Goal: Information Seeking & Learning: Learn about a topic

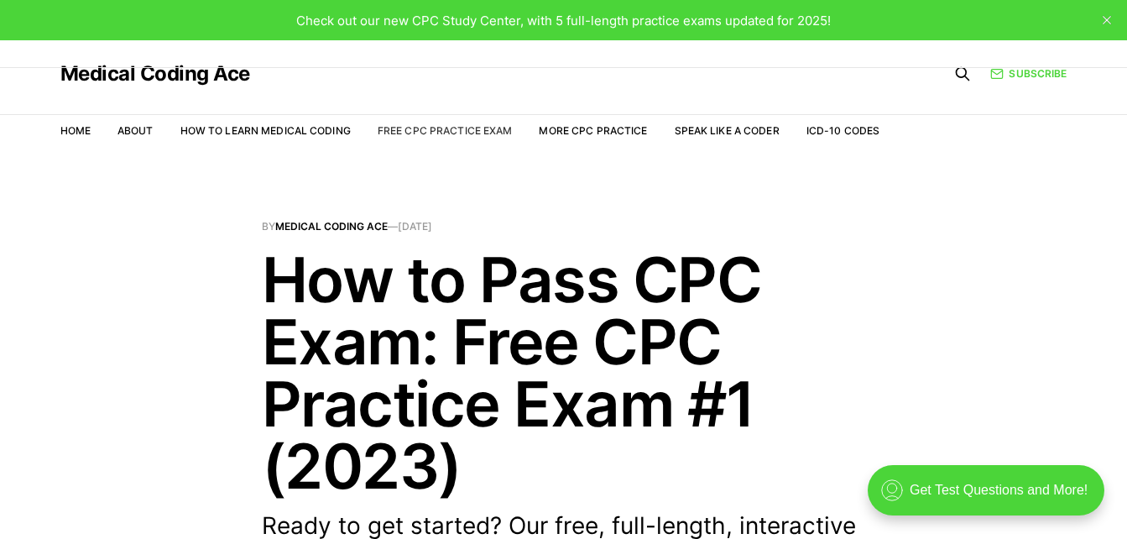
click at [425, 128] on link "Free CPC Practice Exam" at bounding box center [445, 130] width 135 height 13
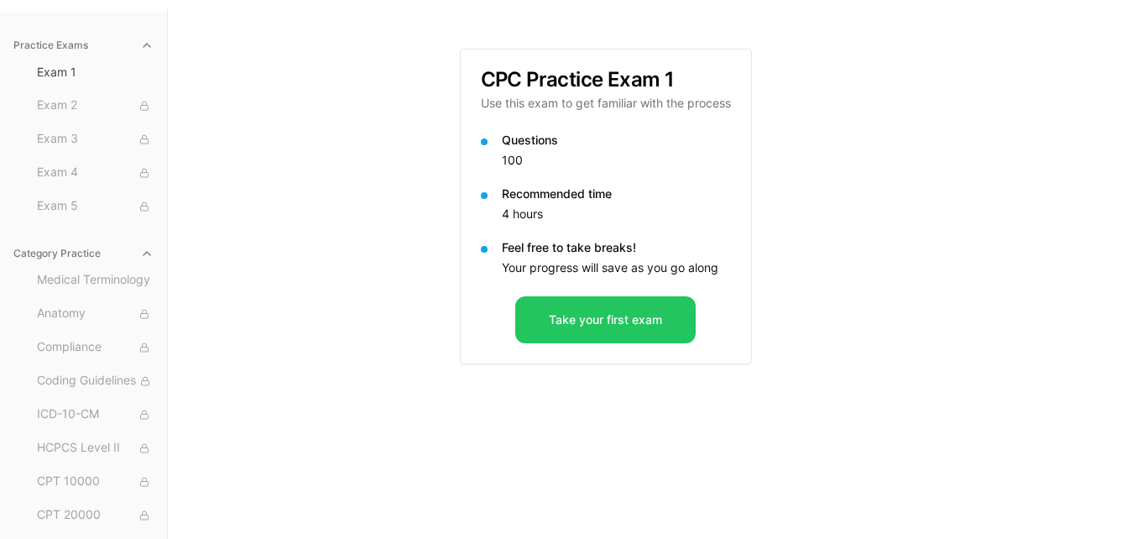
scroll to position [154, 0]
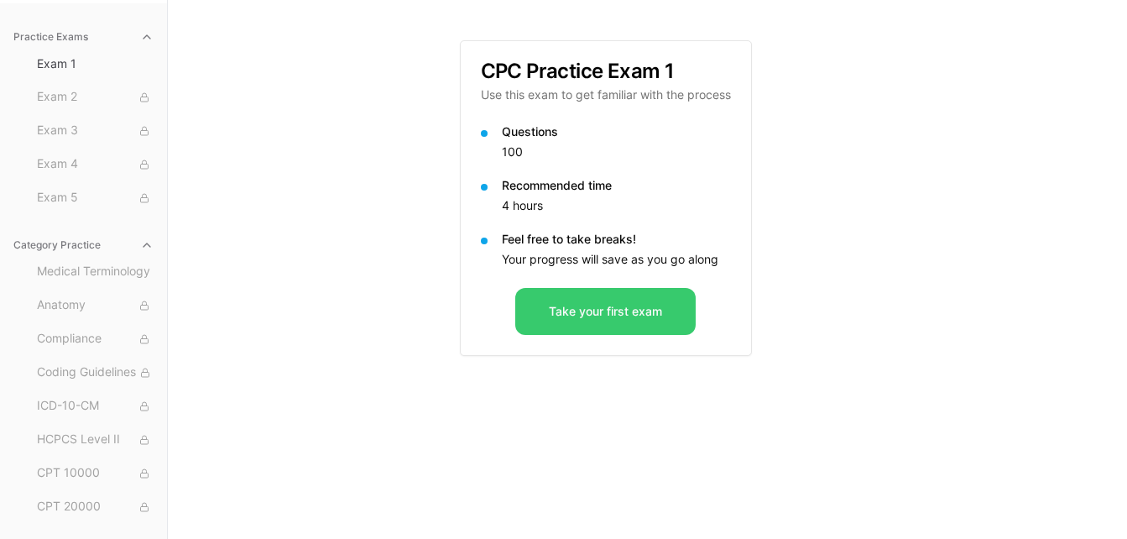
click at [655, 311] on button "Take your first exam" at bounding box center [605, 311] width 180 height 47
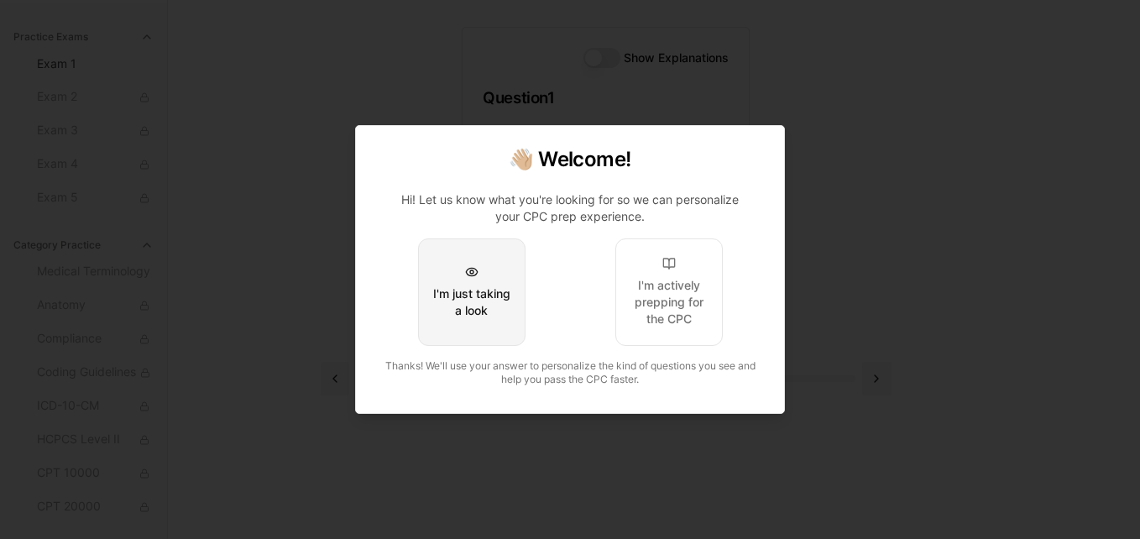
click at [470, 277] on div at bounding box center [471, 271] width 13 height 13
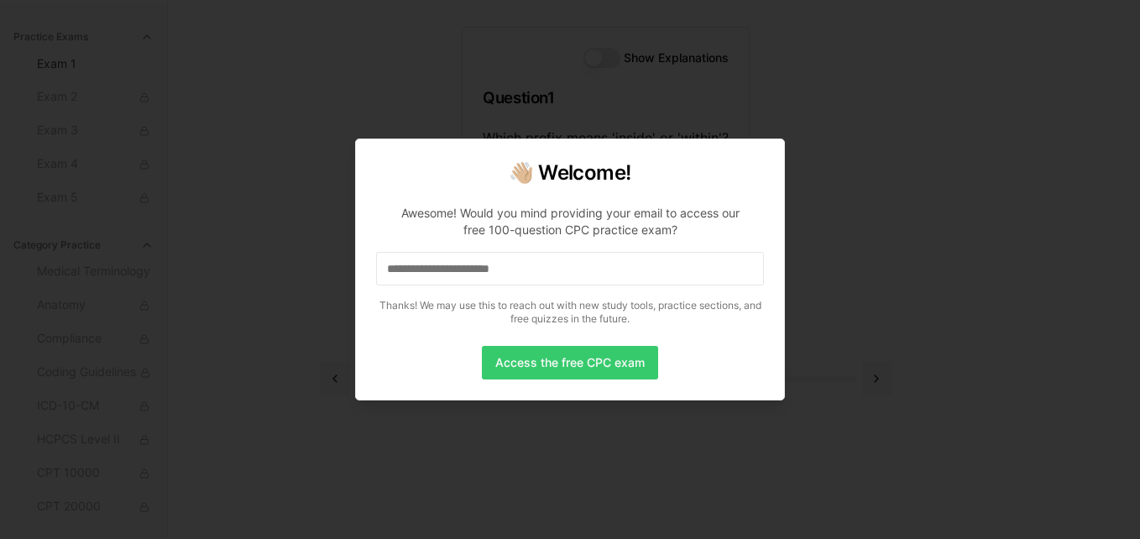
click at [592, 358] on button "Access the free CPC exam" at bounding box center [570, 363] width 176 height 34
click at [527, 264] on input at bounding box center [570, 269] width 388 height 34
click at [599, 364] on button "Access the free CPC exam" at bounding box center [570, 363] width 176 height 34
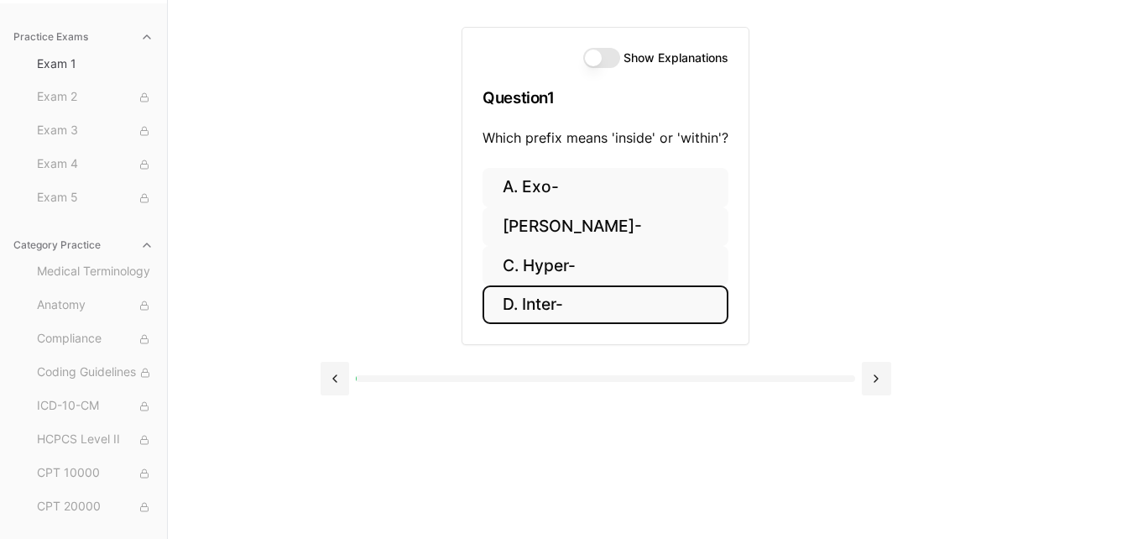
click at [545, 307] on button "D. Inter-" at bounding box center [606, 304] width 246 height 39
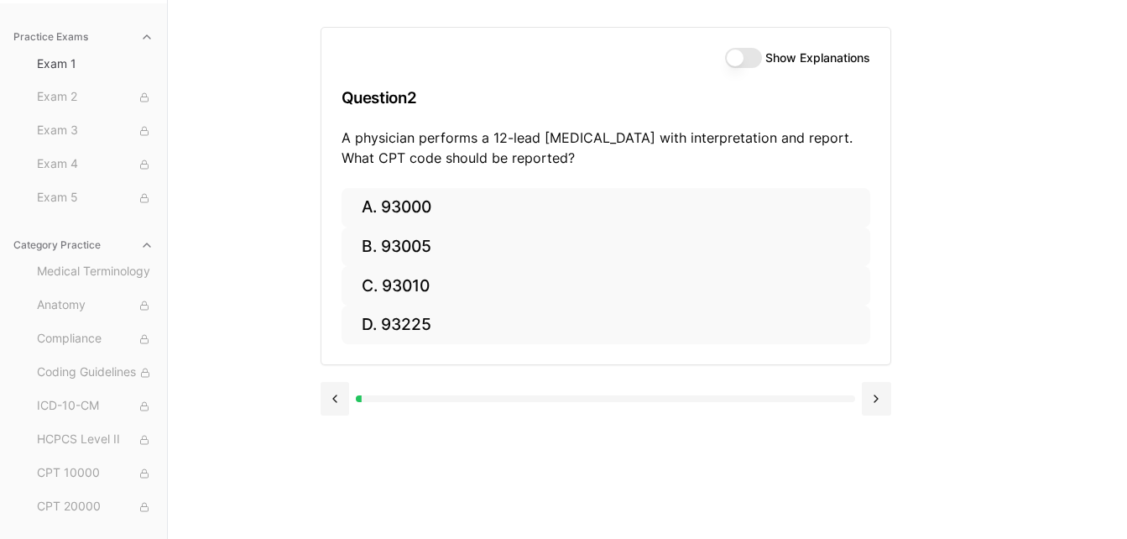
click at [738, 55] on button "Show Explanations" at bounding box center [743, 58] width 37 height 20
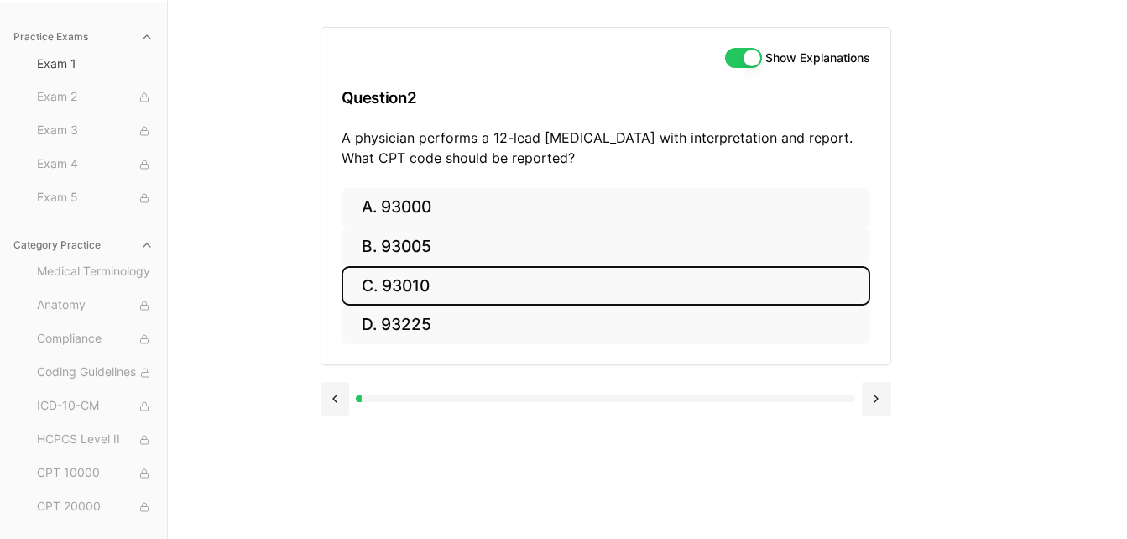
click at [536, 291] on button "C. 93010" at bounding box center [606, 285] width 529 height 39
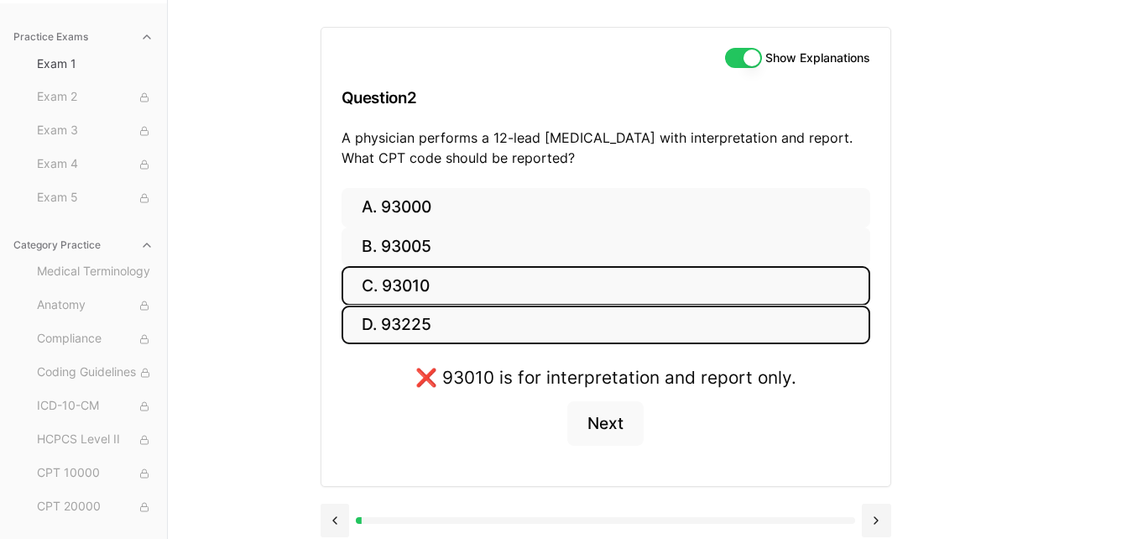
click at [572, 327] on button "D. 93225" at bounding box center [606, 325] width 529 height 39
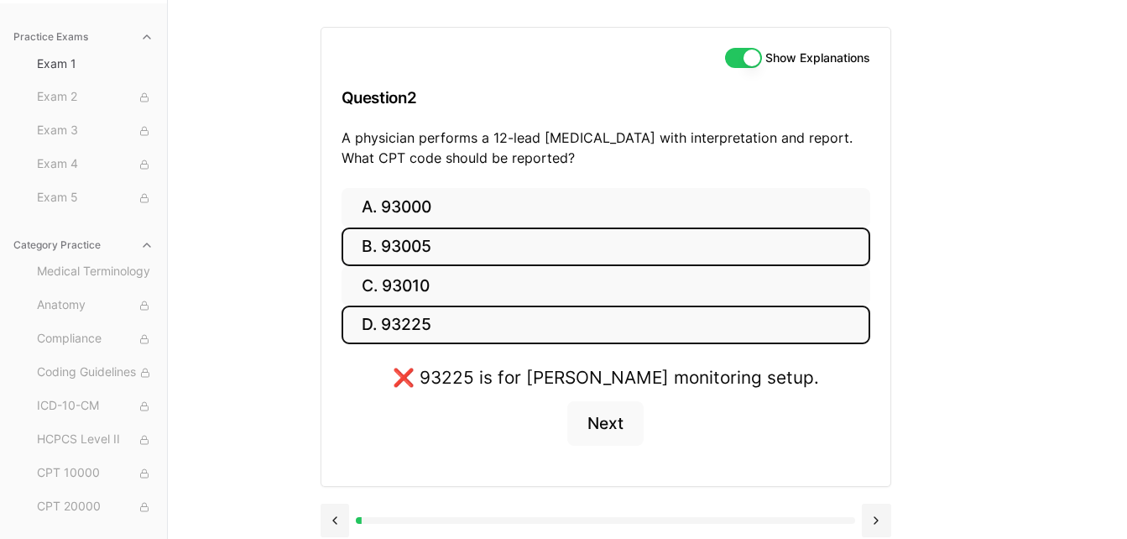
click at [515, 232] on button "B. 93005" at bounding box center [606, 246] width 529 height 39
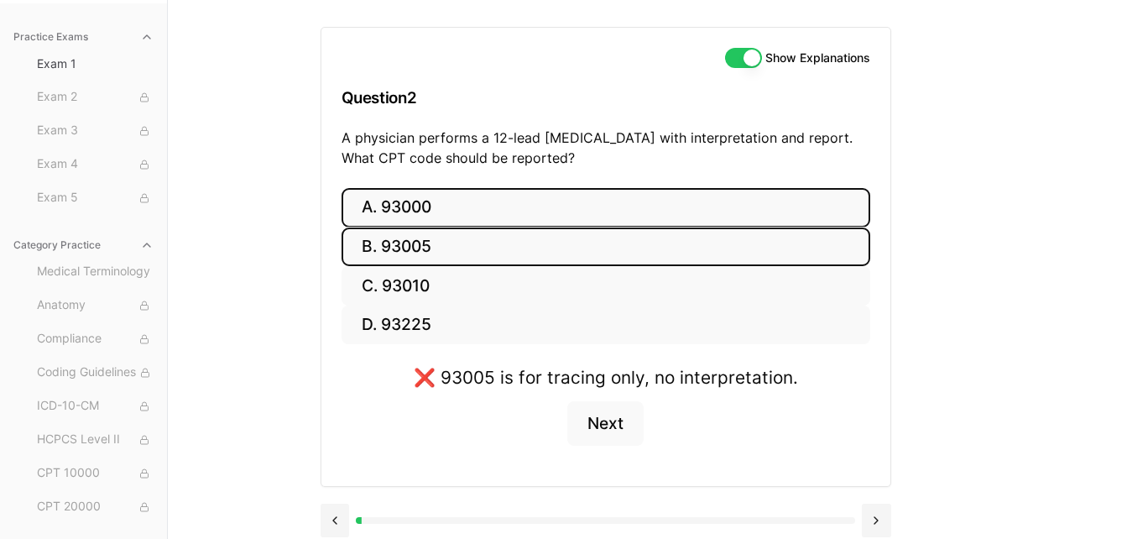
click at [485, 196] on button "A. 93000" at bounding box center [606, 207] width 529 height 39
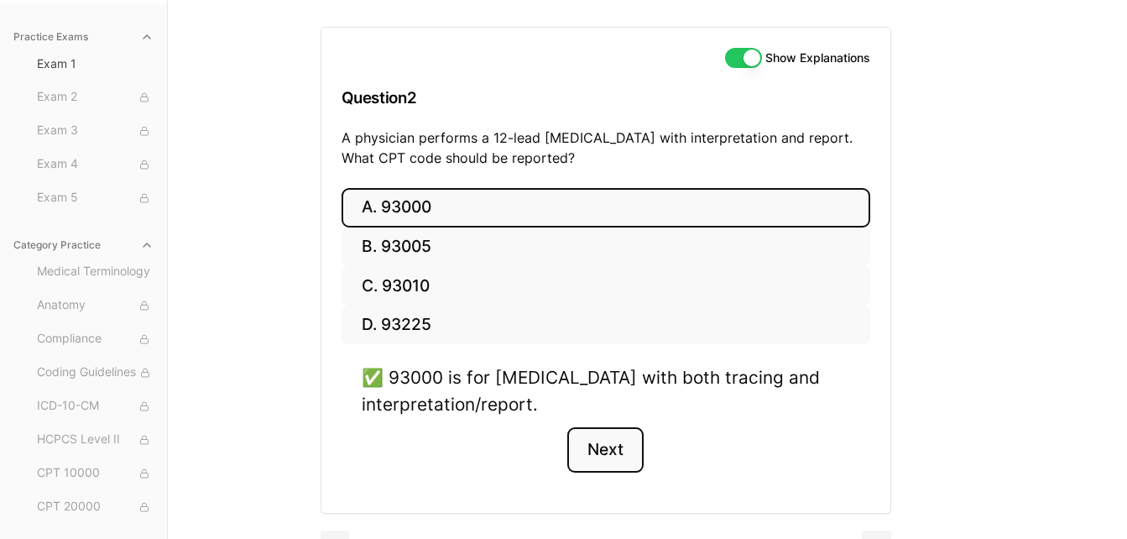
click at [599, 441] on button "Next" at bounding box center [605, 449] width 76 height 45
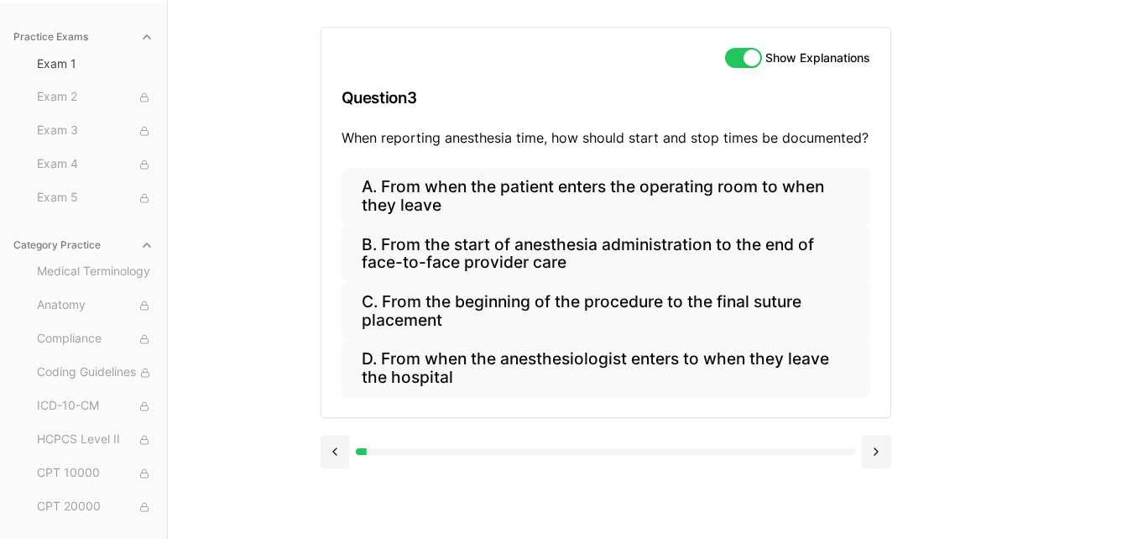
scroll to position [152, 0]
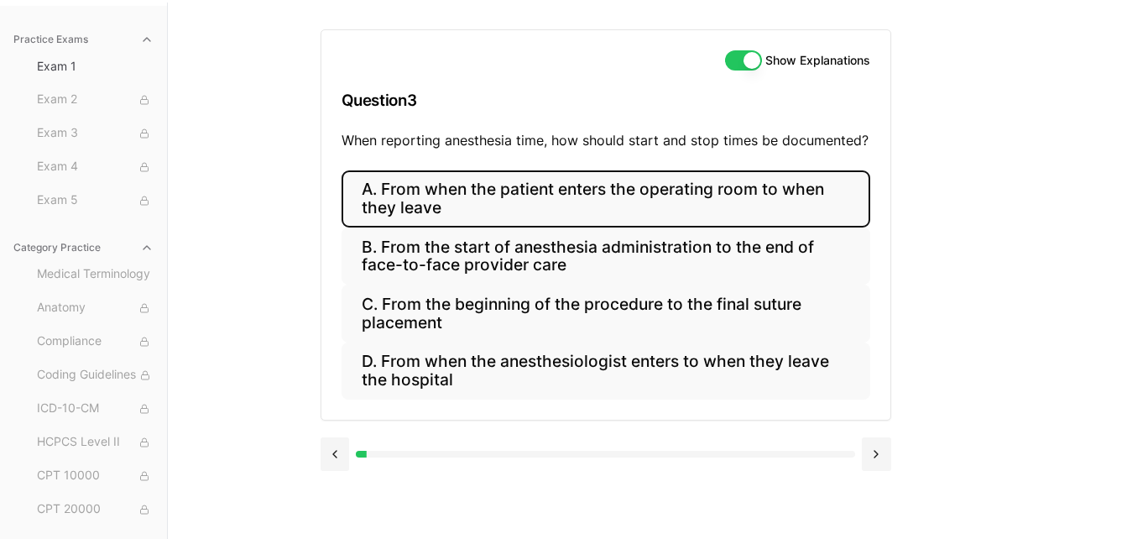
click at [525, 194] on button "A. From when the patient enters the operating room to when they leave" at bounding box center [606, 198] width 529 height 57
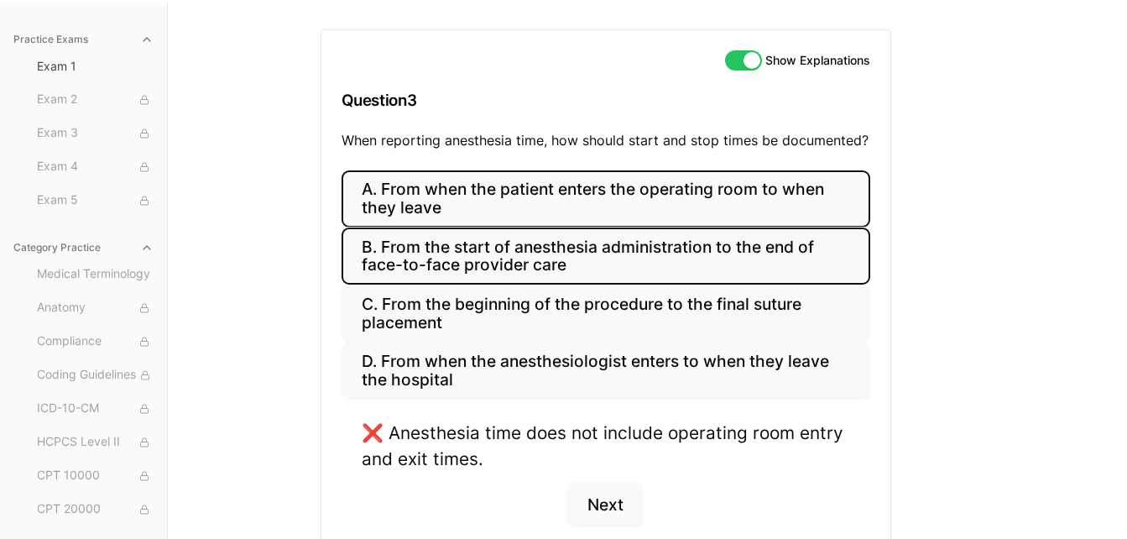
click at [524, 245] on button "B. From the start of anesthesia administration to the end of face-to-face provi…" at bounding box center [606, 255] width 529 height 57
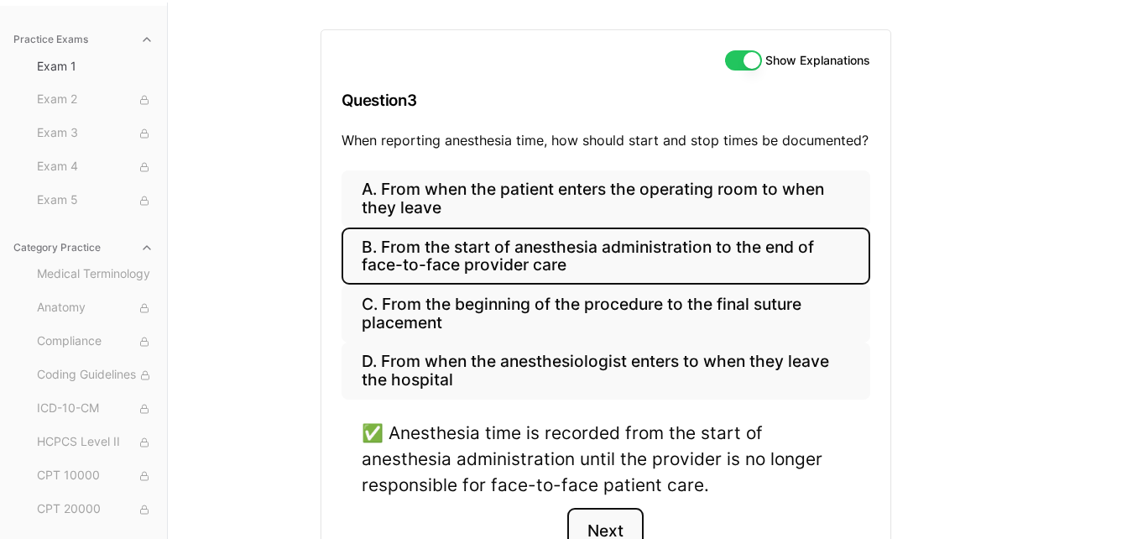
click at [610, 526] on button "Next" at bounding box center [605, 530] width 76 height 45
